Goal: Task Accomplishment & Management: Manage account settings

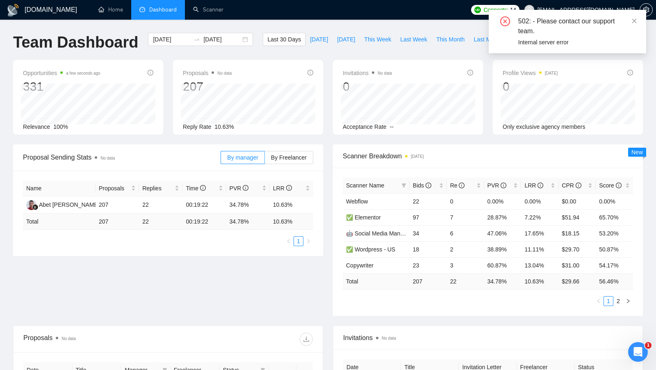
click at [640, 20] on div "502: - Please contact our support team. Internal server error" at bounding box center [568, 31] width 158 height 43
click at [633, 20] on icon "close" at bounding box center [635, 21] width 6 height 6
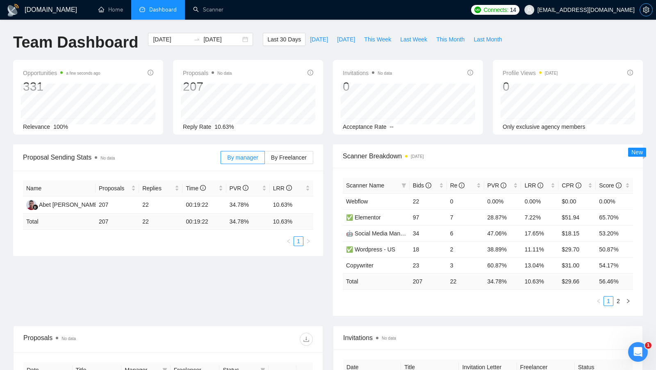
click at [648, 9] on icon "setting" at bounding box center [646, 10] width 7 height 7
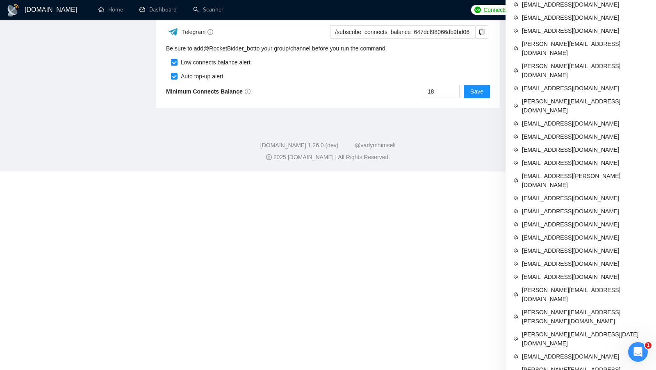
scroll to position [396, 0]
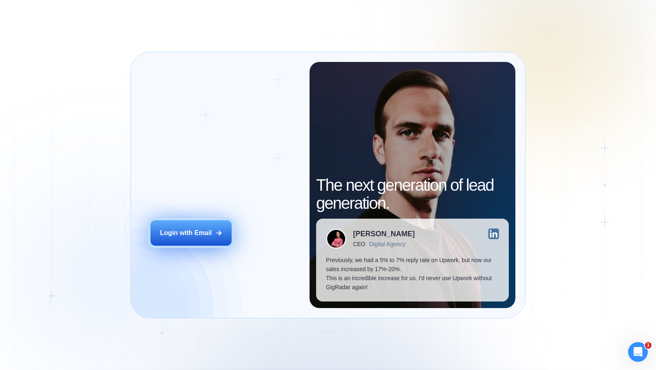
click at [219, 221] on button "Login with Email" at bounding box center [191, 232] width 81 height 25
